Goal: Ask a question

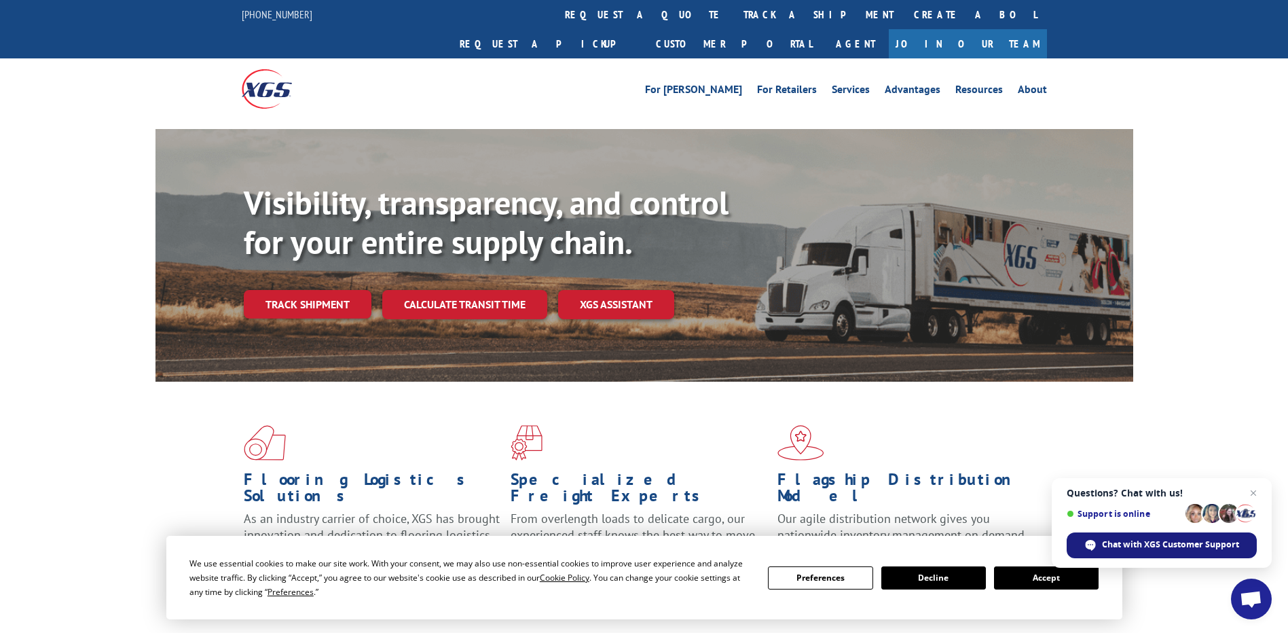
click at [1209, 545] on span "Chat with XGS Customer Support" at bounding box center [1170, 545] width 137 height 12
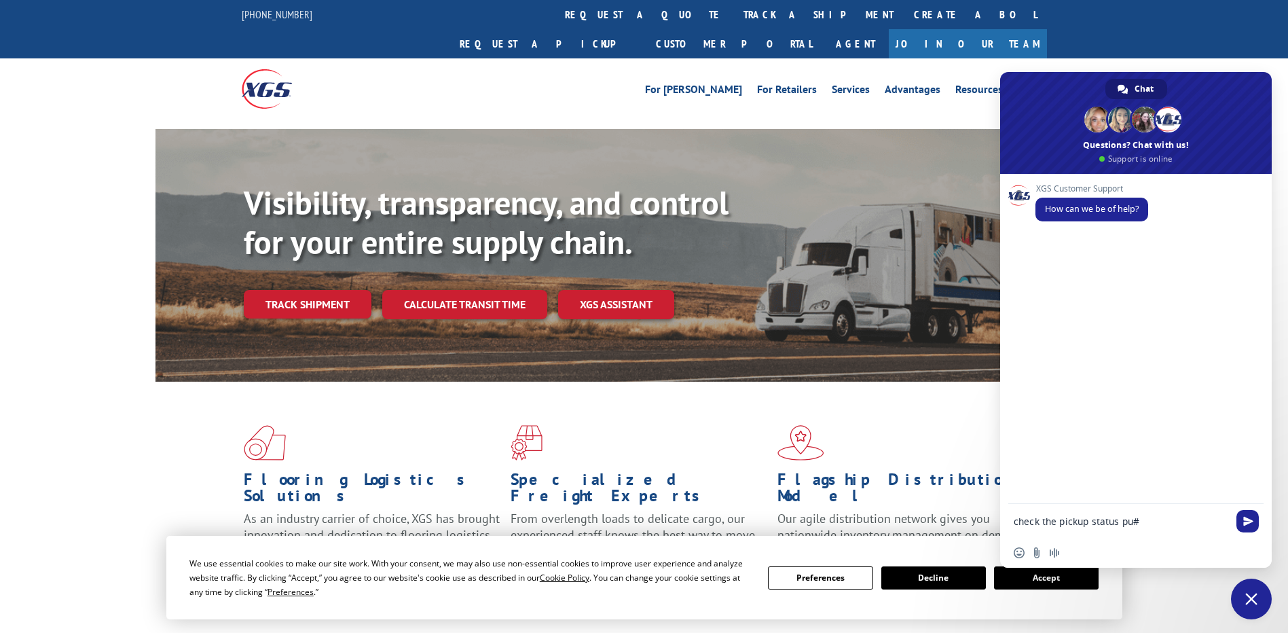
click at [1168, 522] on textarea "check the pickup status pu#" at bounding box center [1121, 521] width 215 height 12
paste textarea "17673564"
type textarea "check the pickup status pu#17673564"
click at [1242, 518] on span "Send" at bounding box center [1248, 521] width 22 height 22
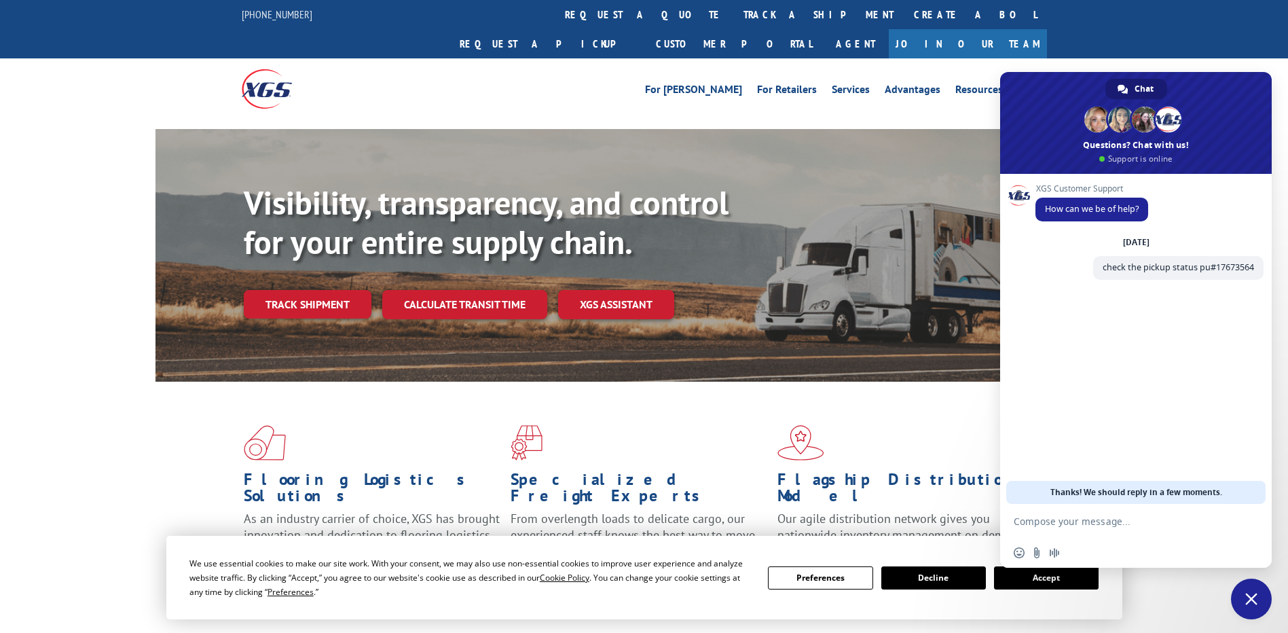
click at [1031, 586] on button "Accept" at bounding box center [1046, 577] width 105 height 23
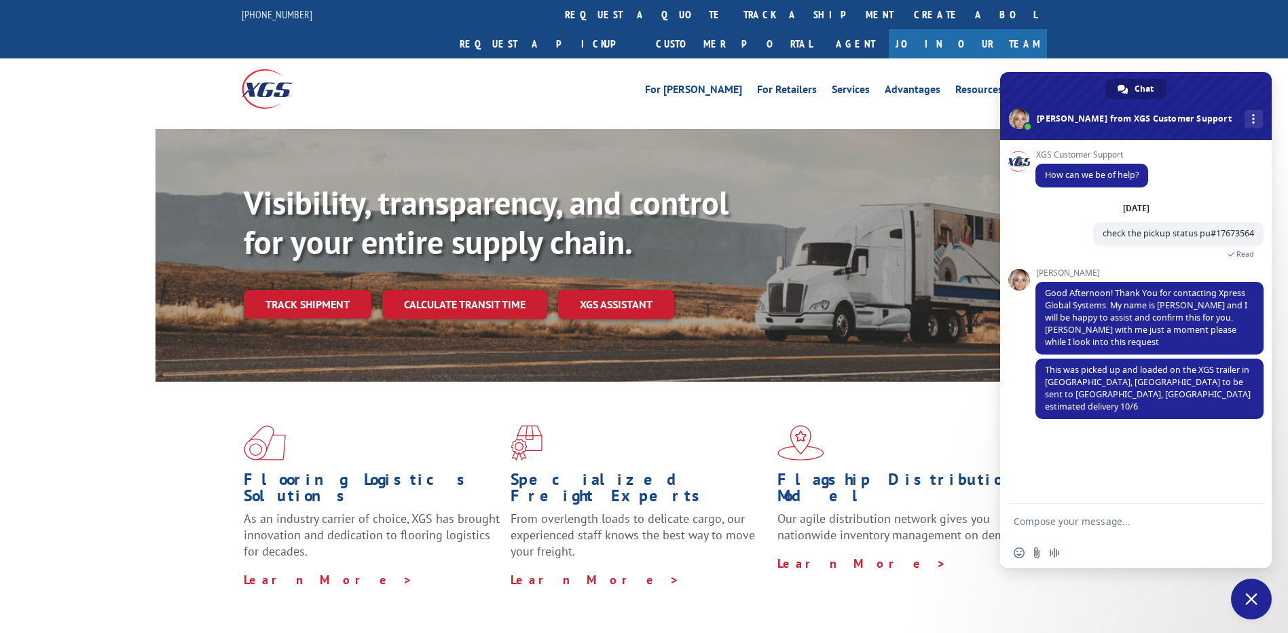
click at [1110, 520] on textarea "Compose your message..." at bounding box center [1121, 521] width 215 height 12
type textarea "g"
type textarea "do you have the PRO number"
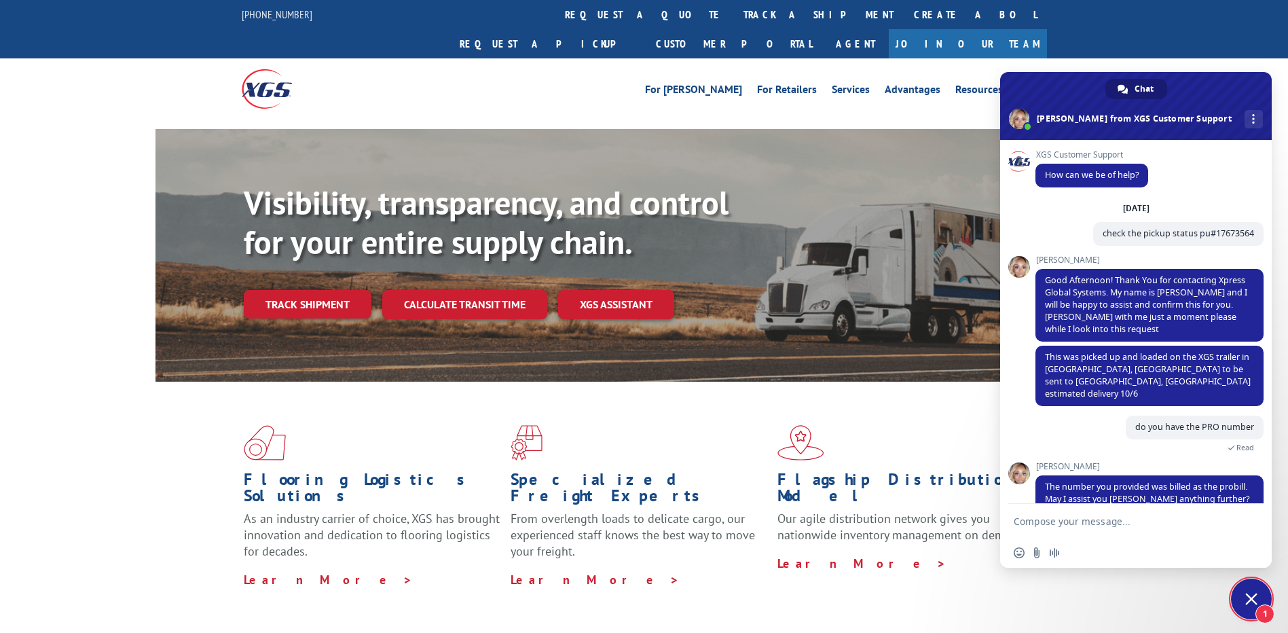
scroll to position [11, 0]
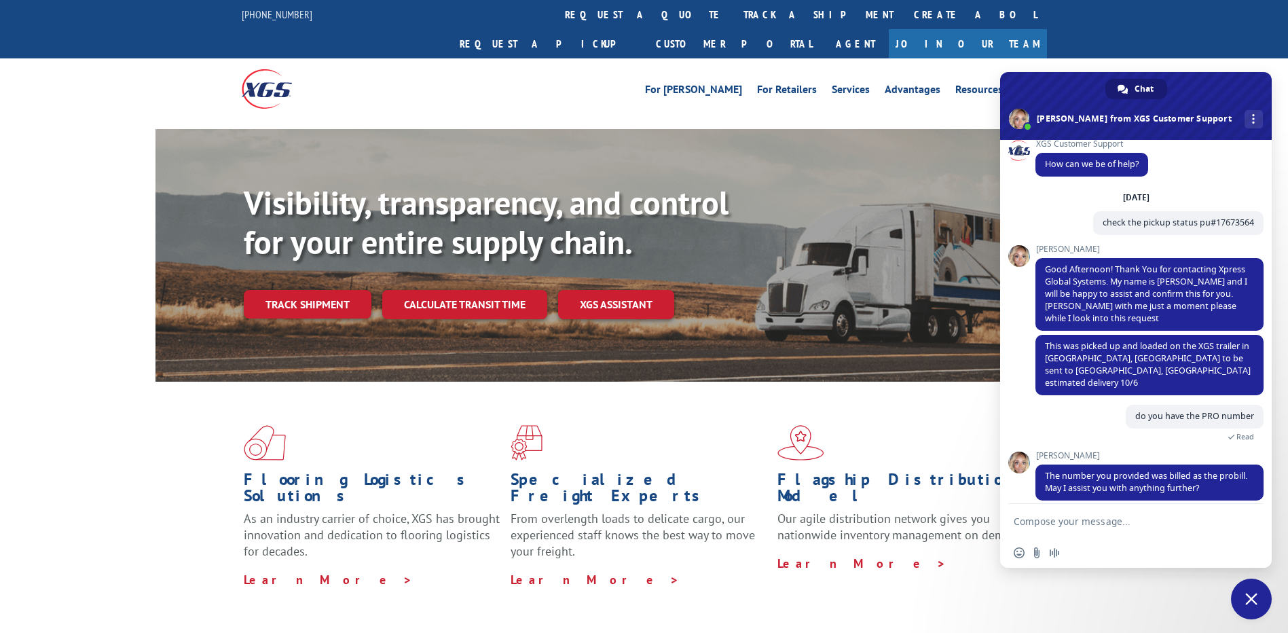
click at [1099, 526] on textarea "Compose your message..." at bounding box center [1121, 521] width 215 height 12
type textarea "no thanks"
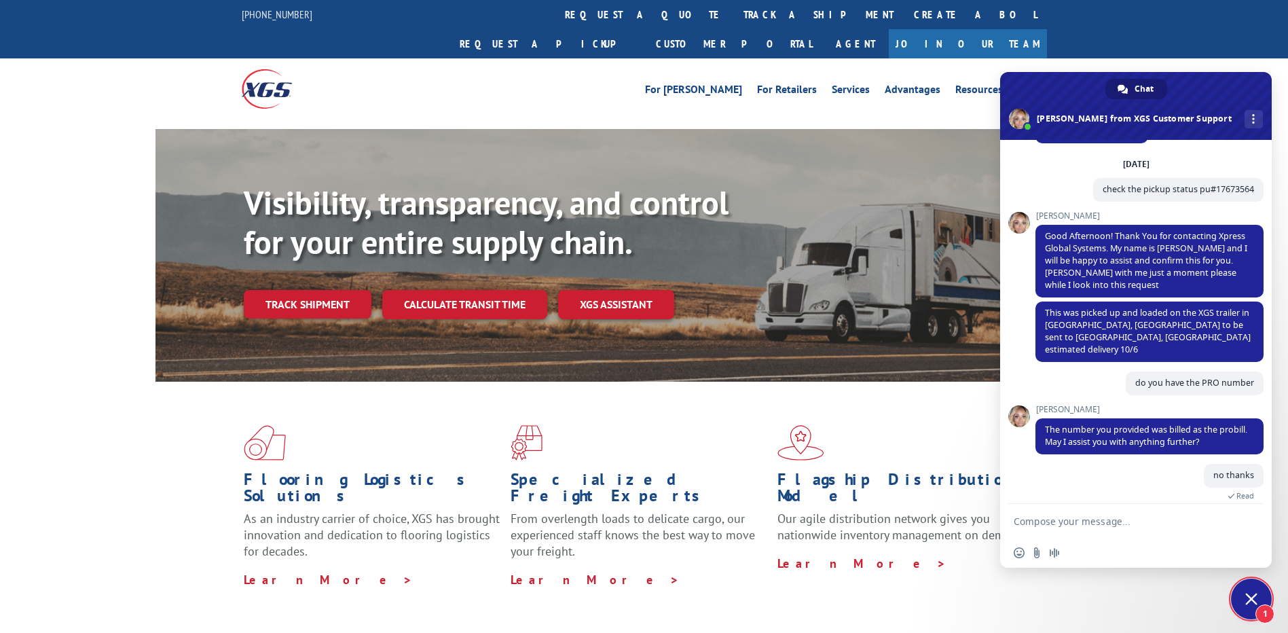
scroll to position [60, 0]
